Goal: Find contact information: Find contact information

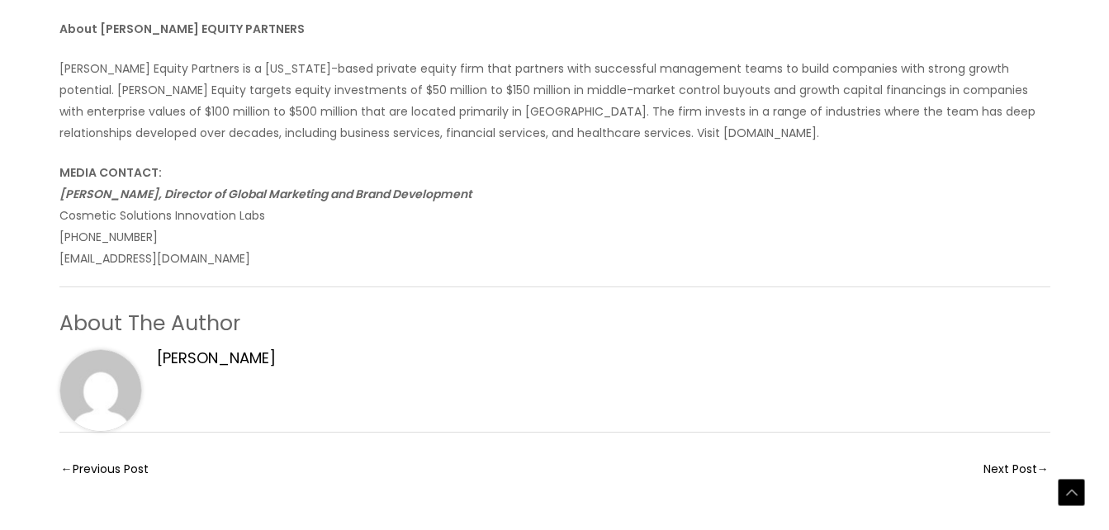
scroll to position [1369, 0]
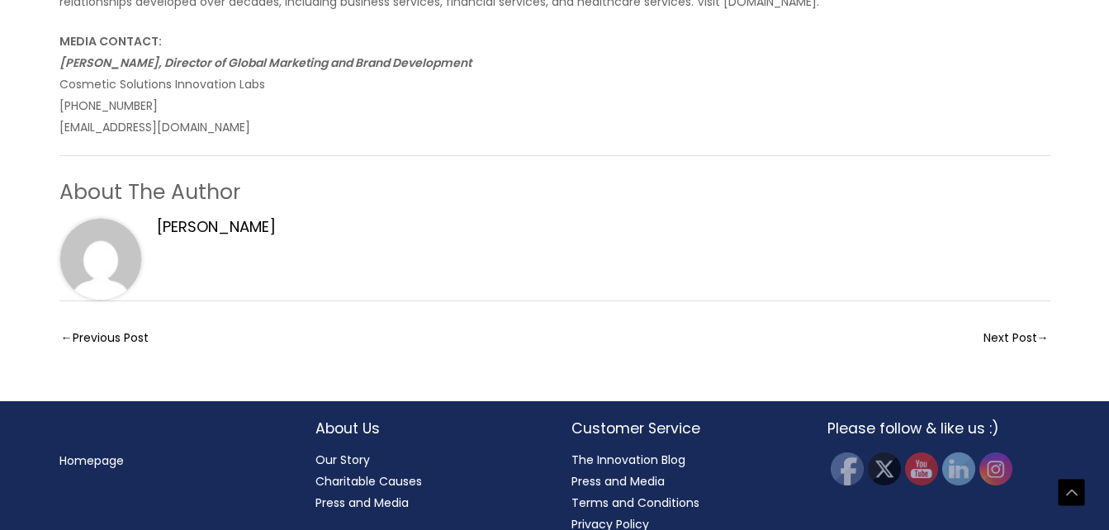
click at [996, 326] on link "Next Post →" at bounding box center [1015, 339] width 65 height 27
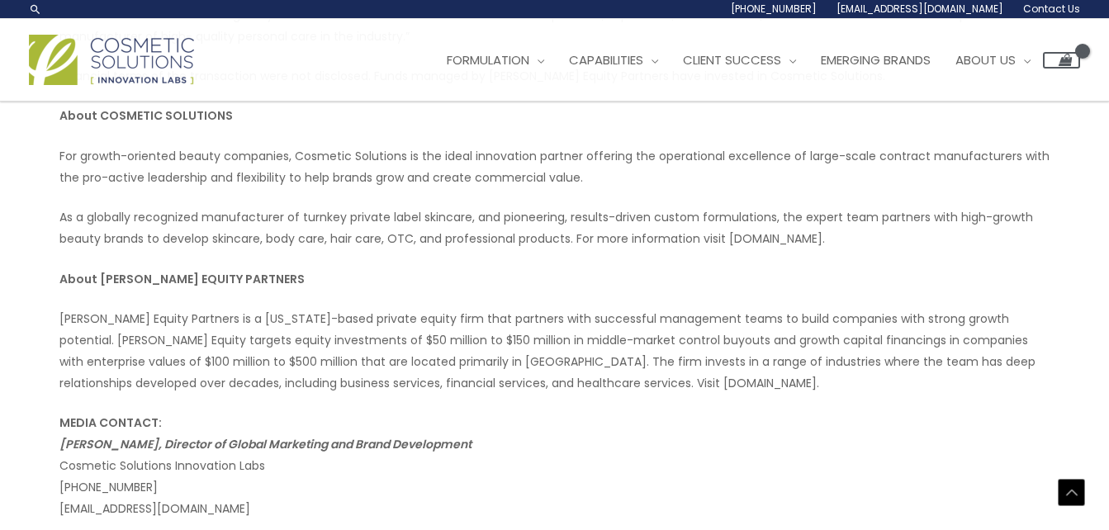
scroll to position [957, 0]
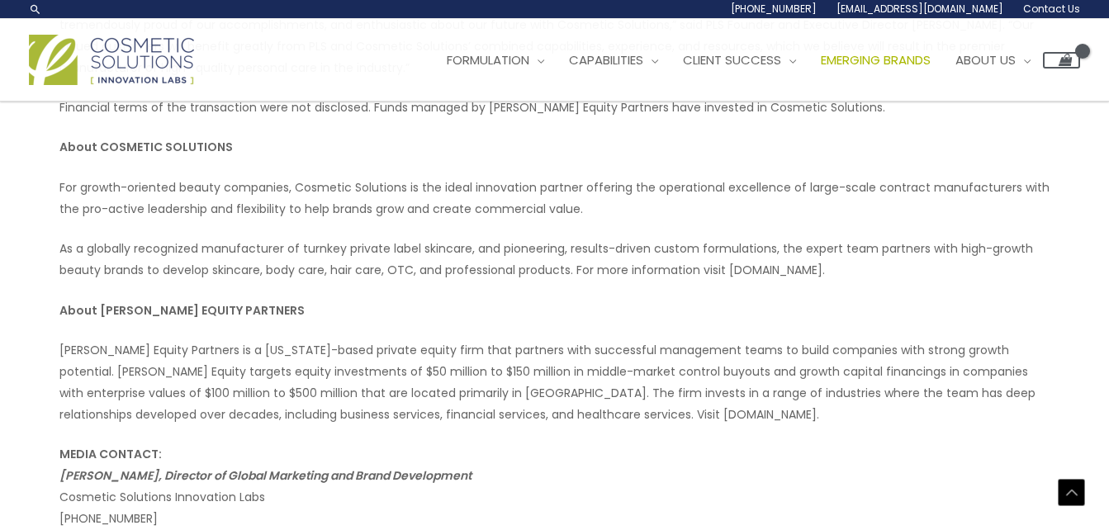
click at [930, 58] on span "Emerging Brands" at bounding box center [875, 59] width 110 height 17
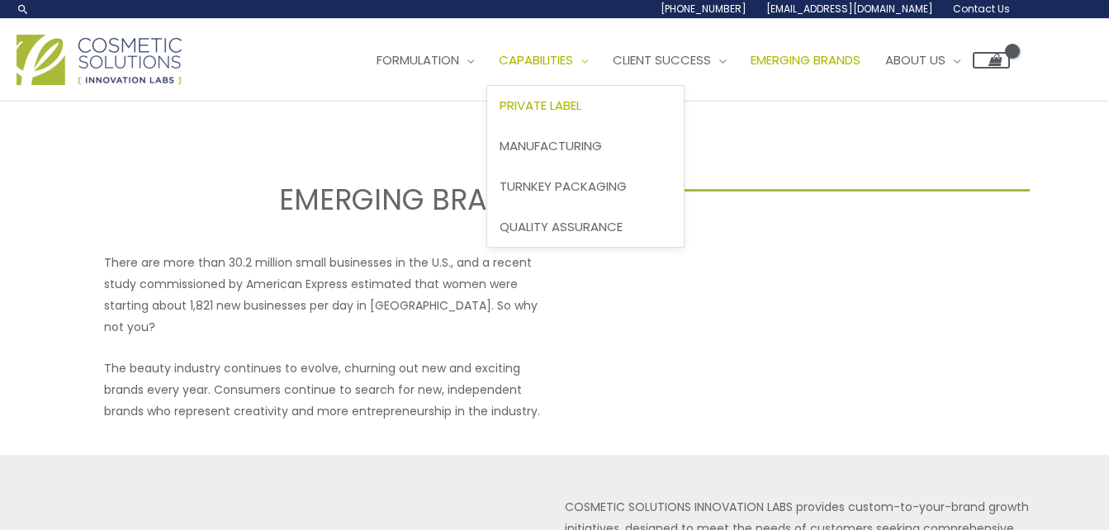
click at [568, 116] on link "Private Label" at bounding box center [585, 106] width 196 height 40
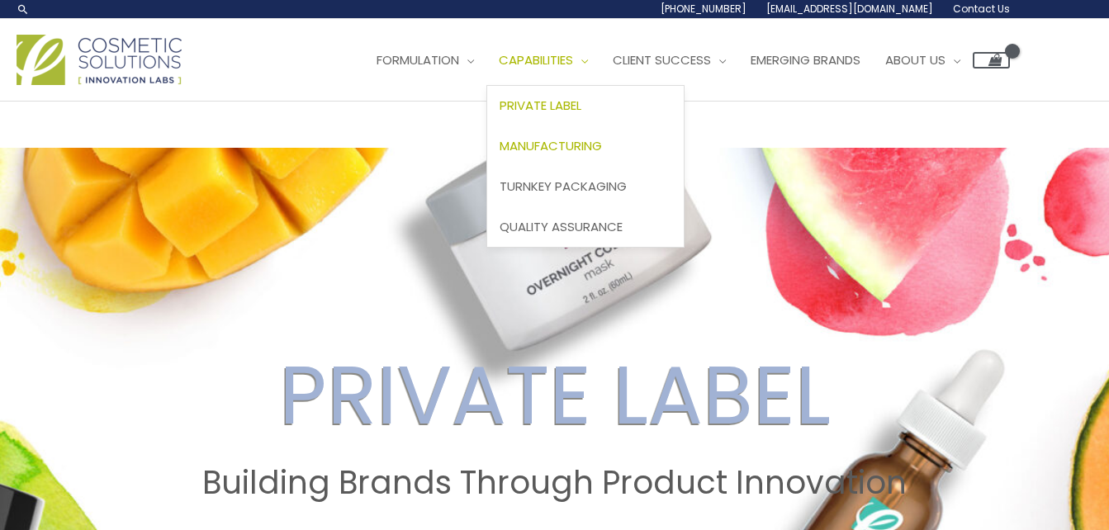
click at [574, 150] on span "Manufacturing" at bounding box center [550, 145] width 102 height 17
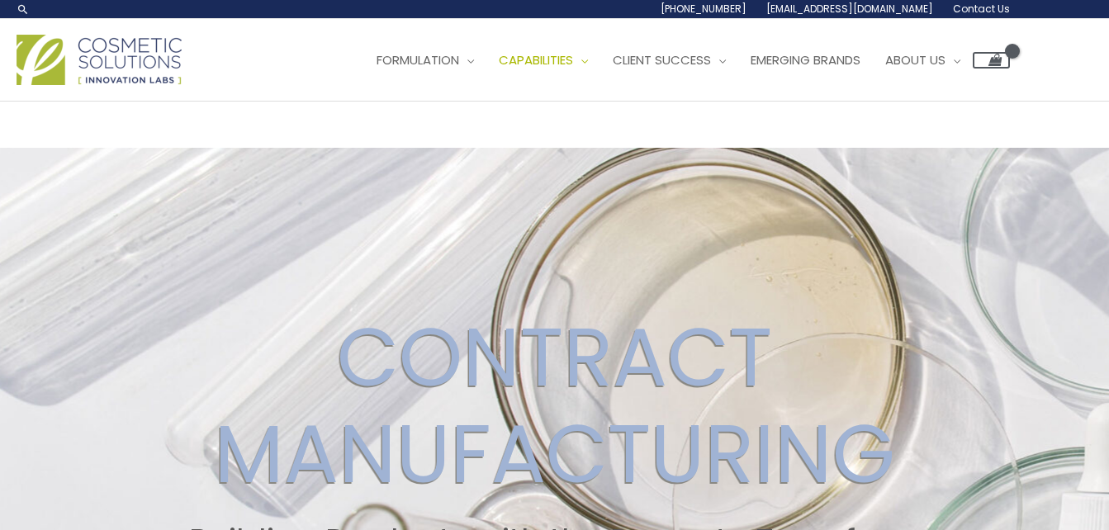
click at [983, 11] on span "Contact Us" at bounding box center [981, 9] width 57 height 14
